Goal: Task Accomplishment & Management: Use online tool/utility

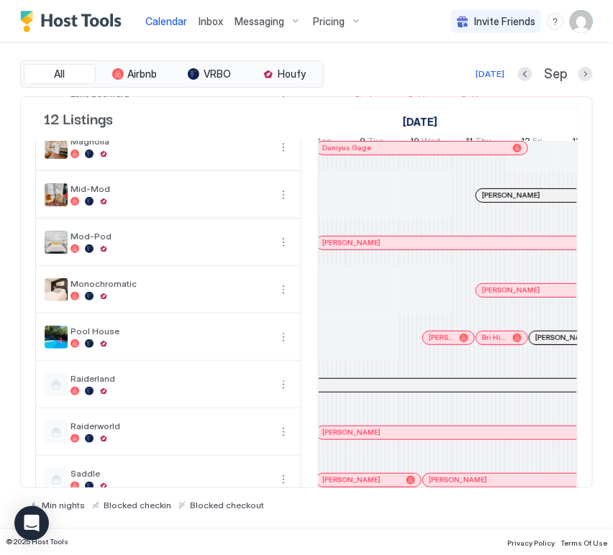
scroll to position [0, 487]
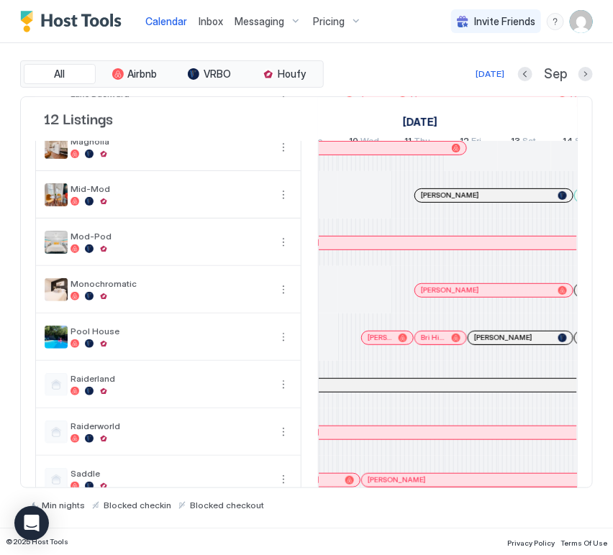
drag, startPoint x: 391, startPoint y: 345, endPoint x: 597, endPoint y: 235, distance: 233.3
click at [391, 344] on div at bounding box center [392, 338] width 12 height 12
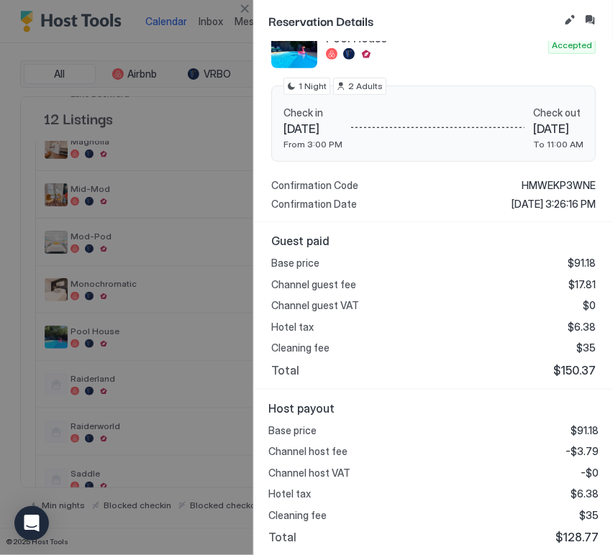
click at [567, 532] on span "$128.77" at bounding box center [576, 537] width 43 height 14
copy span "128.77"
click at [249, 10] on button "Close" at bounding box center [244, 8] width 17 height 17
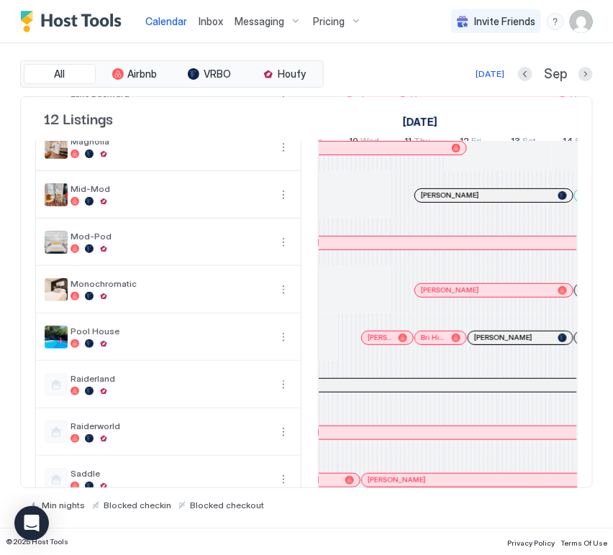
click at [0, 0] on div at bounding box center [0, 0] width 0 height 0
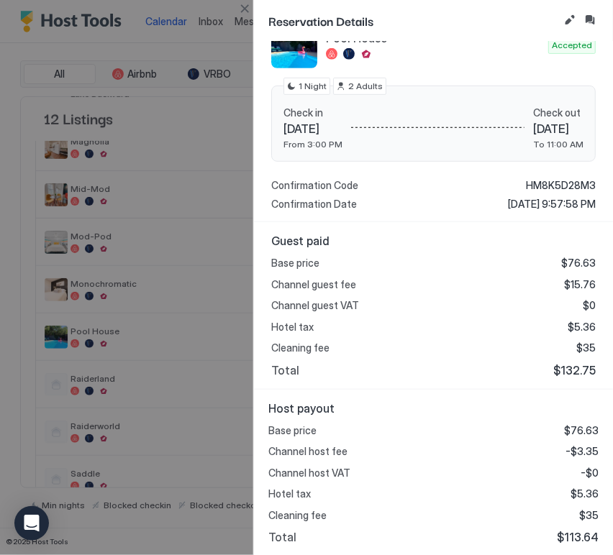
click at [569, 531] on span "$113.64" at bounding box center [578, 537] width 42 height 14
click at [569, 532] on span "$113.64" at bounding box center [578, 537] width 42 height 14
copy span "113.64"
drag, startPoint x: 239, startPoint y: 6, endPoint x: 252, endPoint y: 17, distance: 17.3
click at [239, 6] on button "Close" at bounding box center [244, 8] width 17 height 17
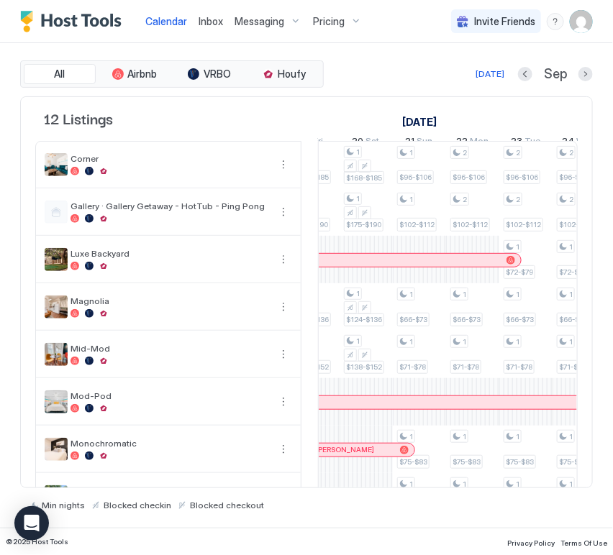
click at [403, 267] on div "[PERSON_NAME]" at bounding box center [362, 260] width 317 height 13
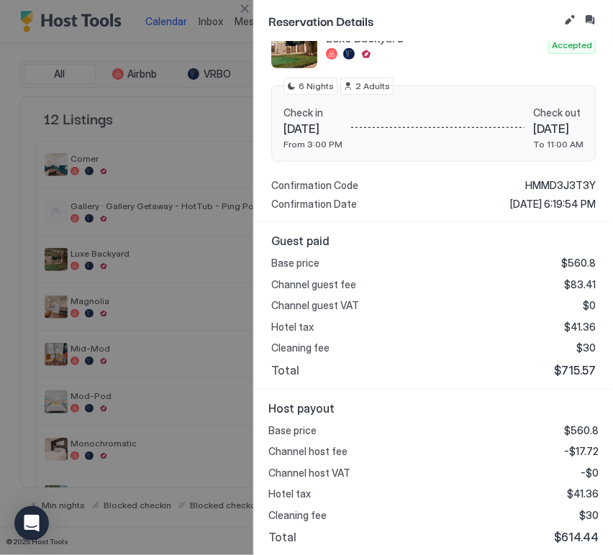
click at [573, 530] on span "$614.44" at bounding box center [576, 537] width 45 height 14
copy span "614.44"
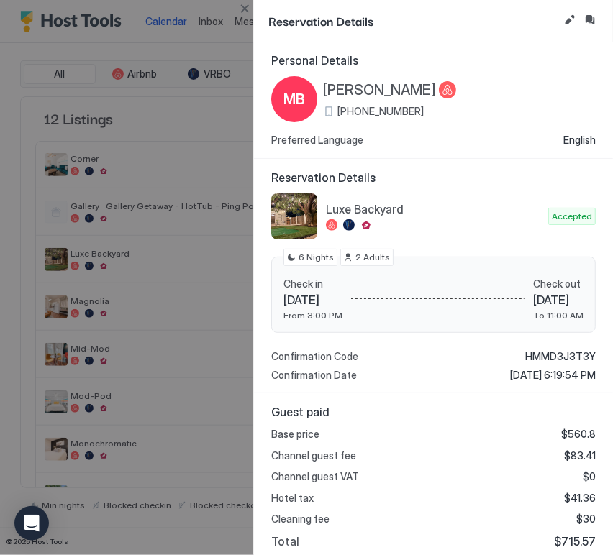
click at [245, 17] on div at bounding box center [306, 277] width 613 height 555
click at [250, 12] on button "Close" at bounding box center [244, 8] width 17 height 17
